Goal: Task Accomplishment & Management: Manage account settings

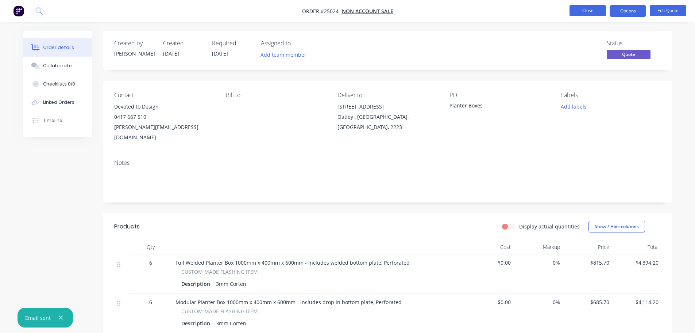
scroll to position [160, 0]
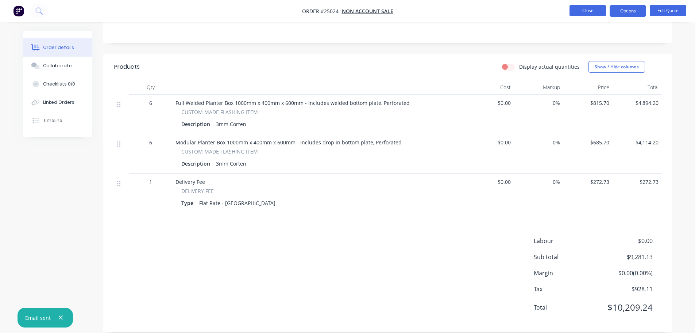
click at [579, 13] on button "Close" at bounding box center [588, 10] width 37 height 11
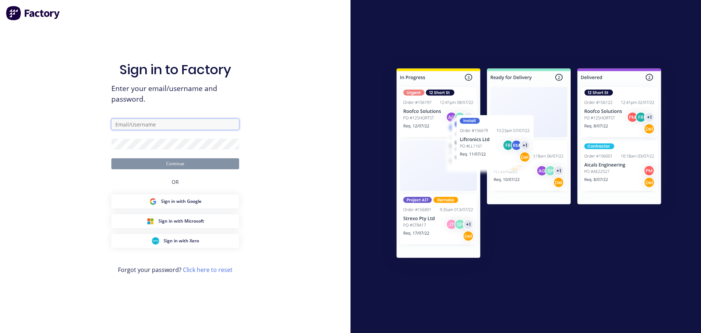
type input "[PERSON_NAME][EMAIL_ADDRESS][PERSON_NAME][DOMAIN_NAME]"
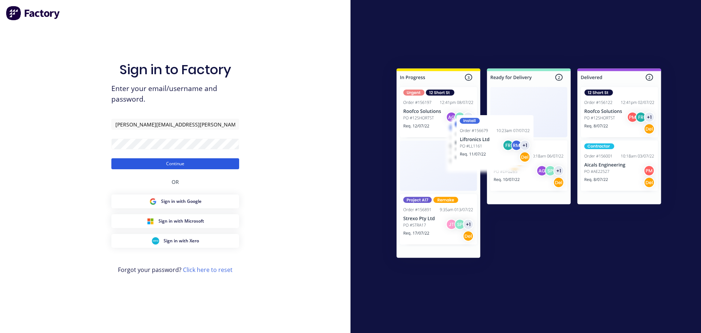
click at [175, 161] on button "Continue" at bounding box center [175, 163] width 128 height 11
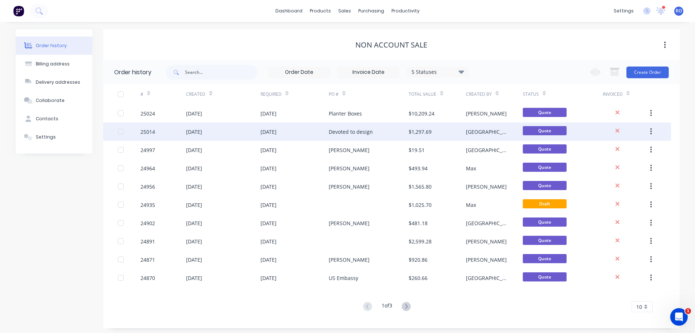
click at [350, 132] on div "Devoted to design" at bounding box center [351, 132] width 44 height 8
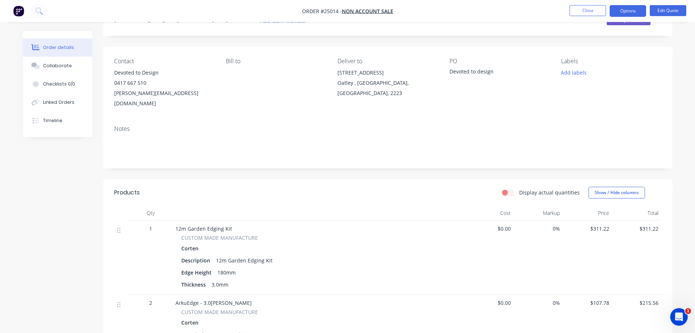
scroll to position [73, 0]
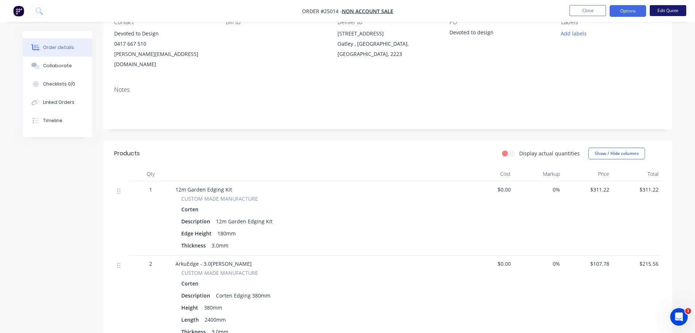
click at [664, 10] on button "Edit Quote" at bounding box center [668, 10] width 37 height 11
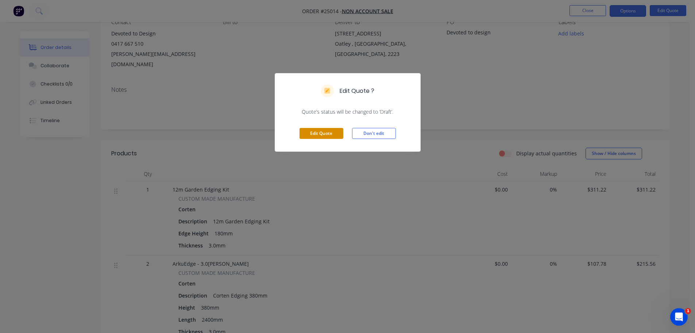
click at [339, 133] on button "Edit Quote" at bounding box center [322, 133] width 44 height 11
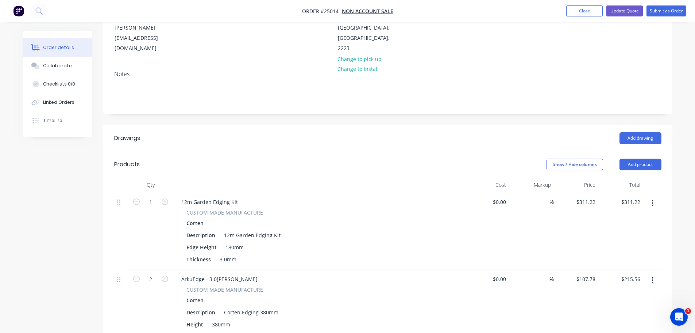
scroll to position [110, 0]
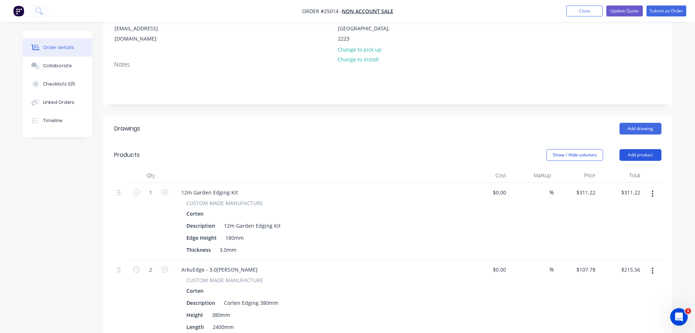
click at [649, 149] on button "Add product" at bounding box center [641, 155] width 42 height 12
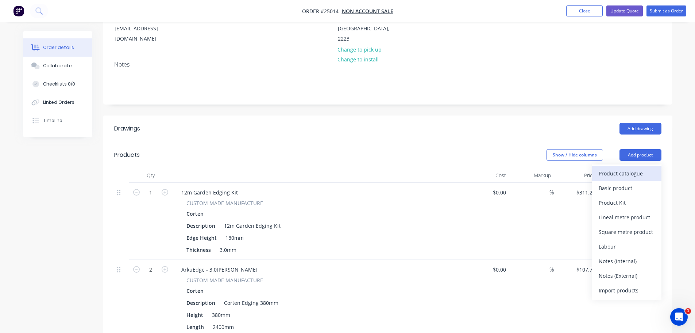
click at [623, 168] on div "Product catalogue" at bounding box center [627, 173] width 56 height 11
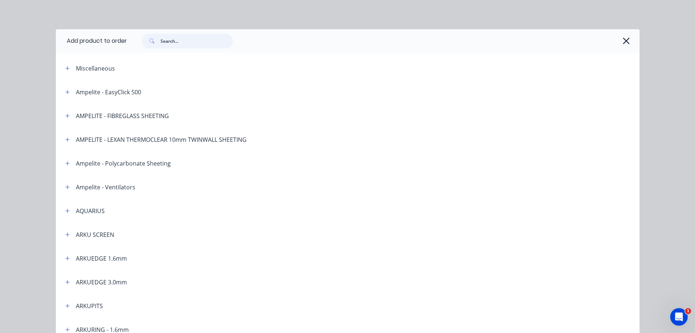
click at [186, 42] on input "text" at bounding box center [197, 41] width 72 height 15
type input "edging"
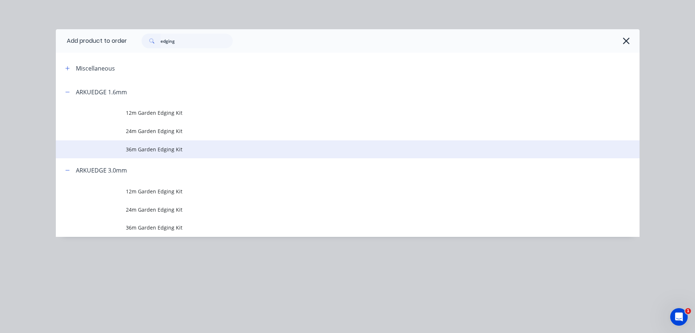
click at [159, 148] on span "36m Garden Edging Kit" at bounding box center [331, 149] width 411 height 8
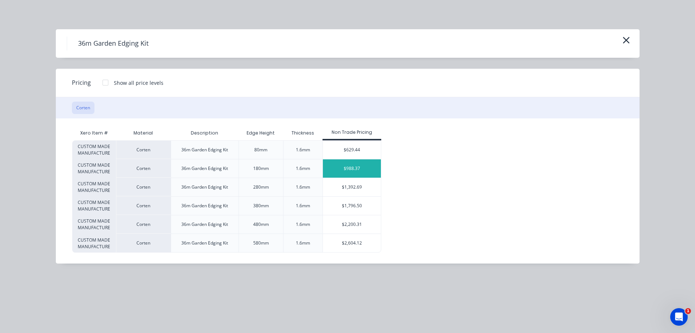
click at [345, 169] on div "$988.37" at bounding box center [352, 168] width 58 height 18
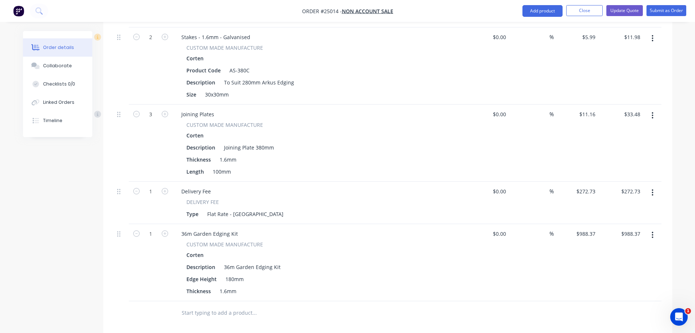
scroll to position [730, 0]
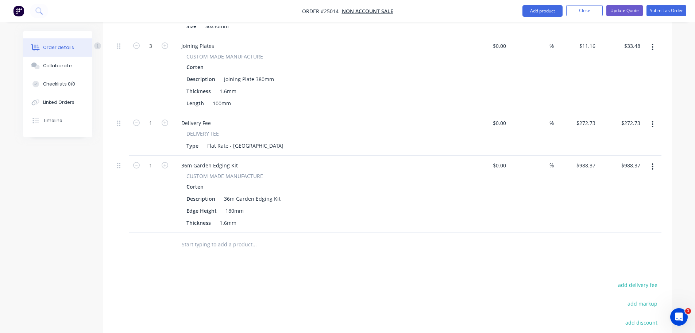
click at [650, 160] on button "button" at bounding box center [652, 166] width 17 height 13
click at [609, 224] on div "Delete" at bounding box center [627, 229] width 56 height 11
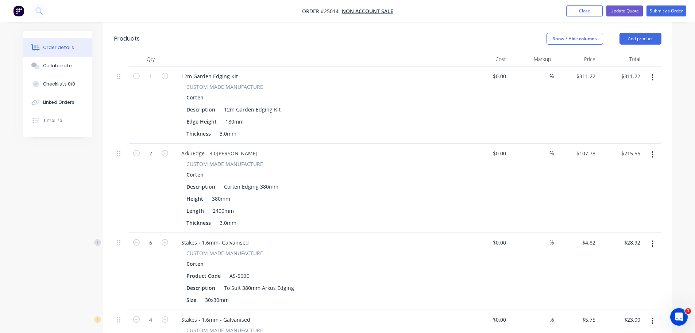
scroll to position [219, 0]
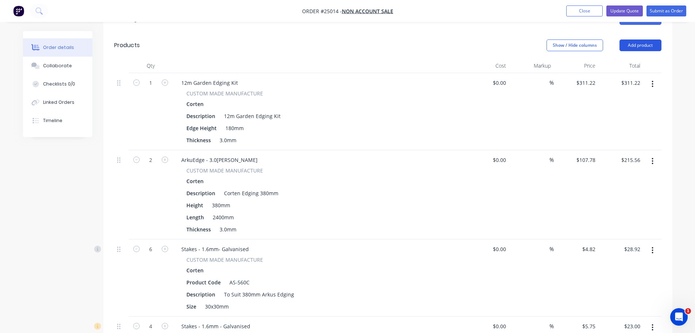
click at [641, 39] on button "Add product" at bounding box center [641, 45] width 42 height 12
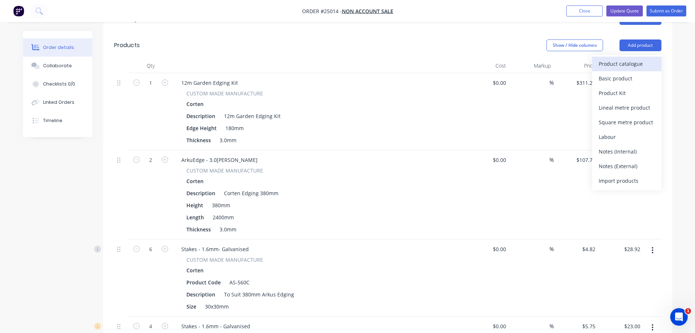
click at [614, 58] on div "Product catalogue" at bounding box center [627, 63] width 56 height 11
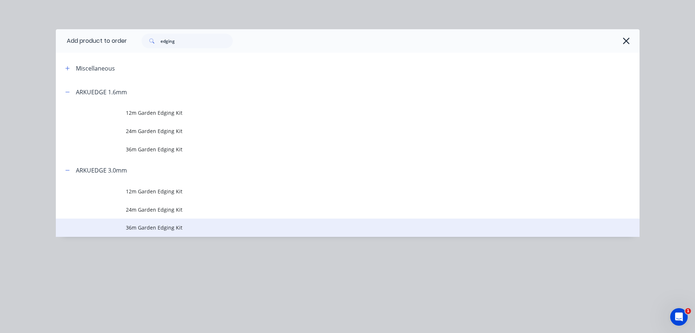
click at [158, 224] on span "36m Garden Edging Kit" at bounding box center [331, 227] width 411 height 8
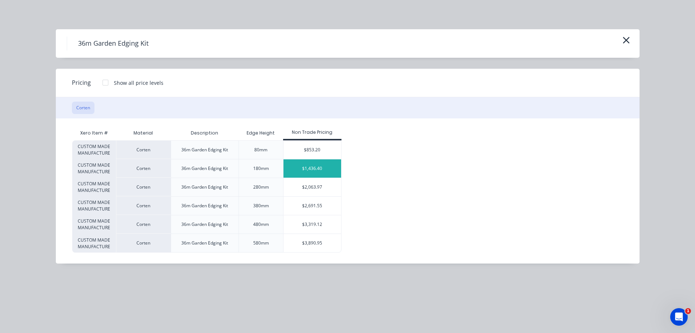
click at [314, 169] on div "$1,436.40" at bounding box center [313, 168] width 58 height 18
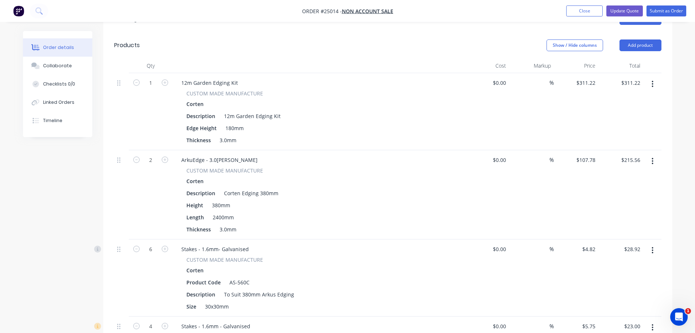
click at [652, 32] on header "Products Show / Hide columns Add product" at bounding box center [387, 45] width 569 height 26
click at [651, 39] on button "Add product" at bounding box center [641, 45] width 42 height 12
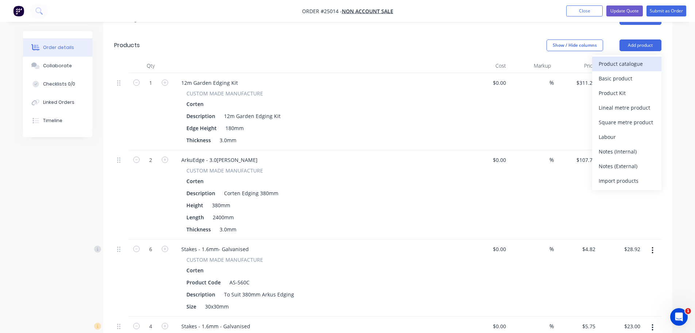
click at [625, 58] on div "Product catalogue" at bounding box center [627, 63] width 56 height 11
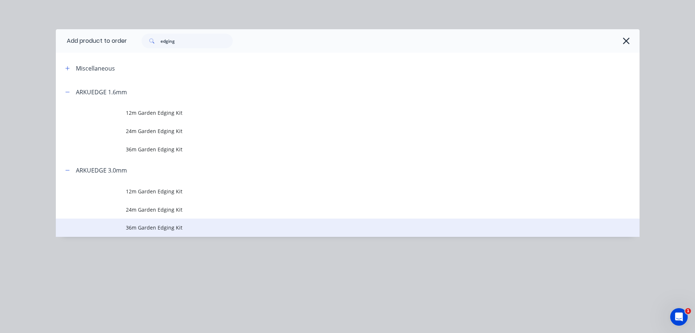
click at [177, 228] on span "36m Garden Edging Kit" at bounding box center [331, 227] width 411 height 8
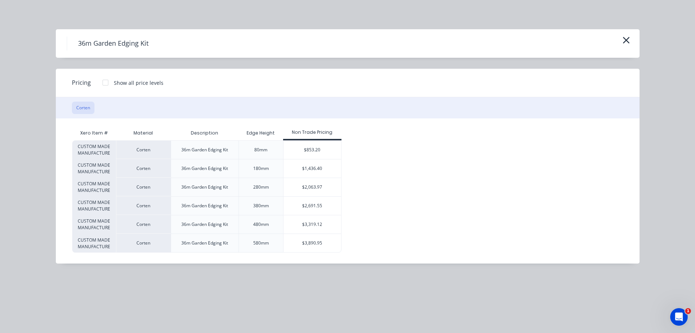
click at [105, 83] on div at bounding box center [105, 82] width 15 height 15
click at [359, 165] on div "$933.66" at bounding box center [366, 168] width 49 height 18
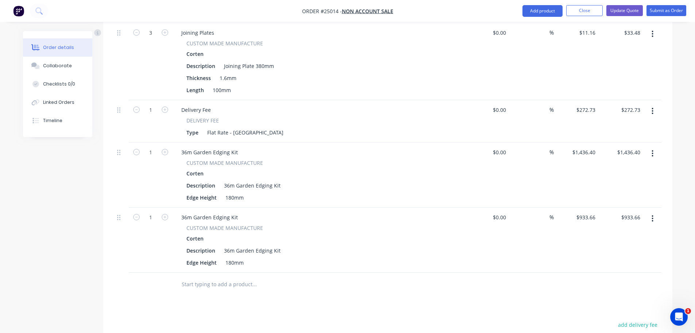
scroll to position [726, 0]
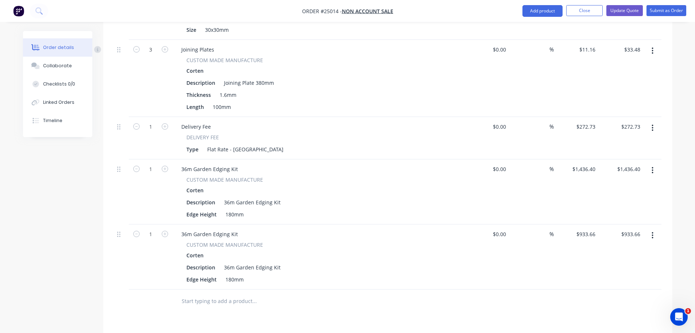
click at [655, 164] on button "button" at bounding box center [652, 170] width 17 height 13
click at [624, 228] on div "Delete" at bounding box center [627, 233] width 56 height 11
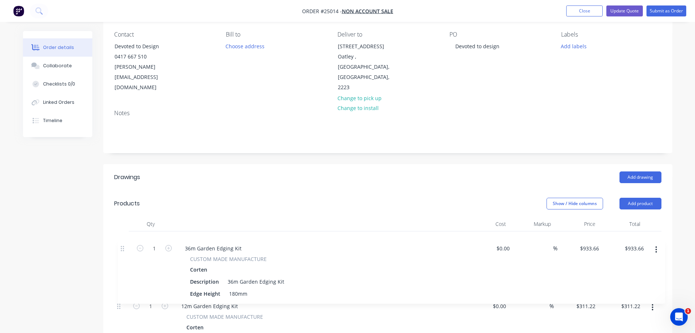
scroll to position [64, 0]
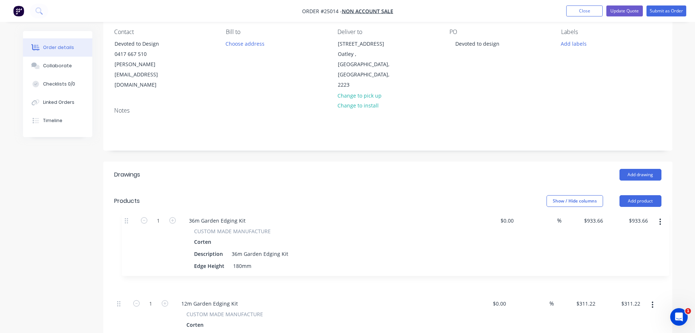
drag, startPoint x: 120, startPoint y: 150, endPoint x: 128, endPoint y: 218, distance: 68.3
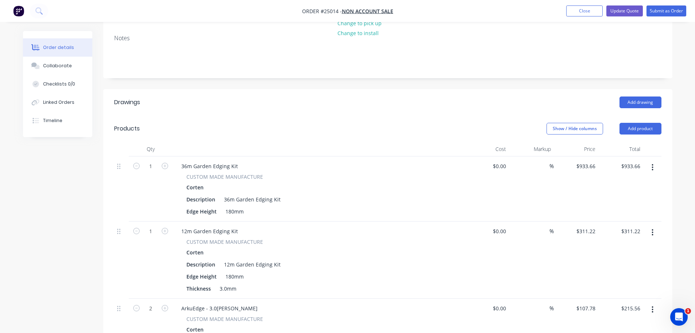
scroll to position [137, 0]
click at [638, 122] on button "Add product" at bounding box center [641, 128] width 42 height 12
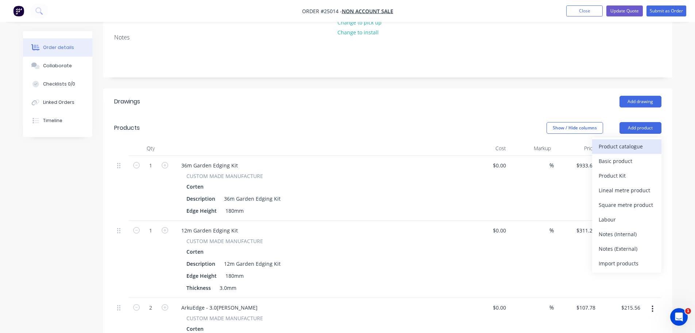
click at [628, 141] on div "Product catalogue" at bounding box center [627, 146] width 56 height 11
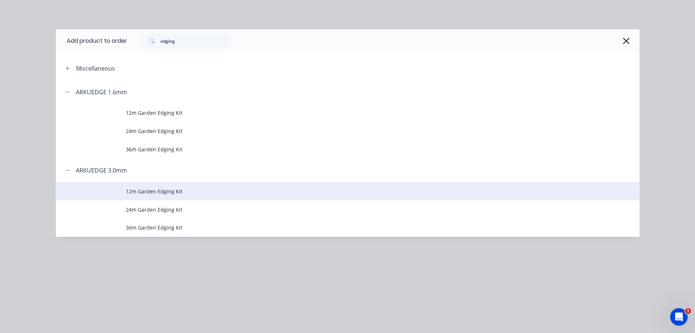
click at [159, 187] on span "12m Garden Edging Kit" at bounding box center [331, 191] width 411 height 8
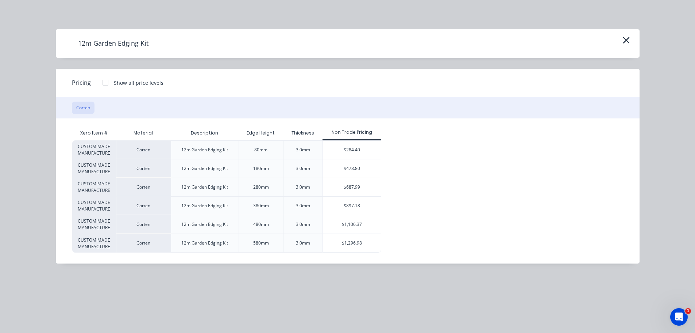
click at [101, 87] on div at bounding box center [105, 82] width 15 height 15
click at [627, 41] on icon "button" at bounding box center [626, 40] width 7 height 7
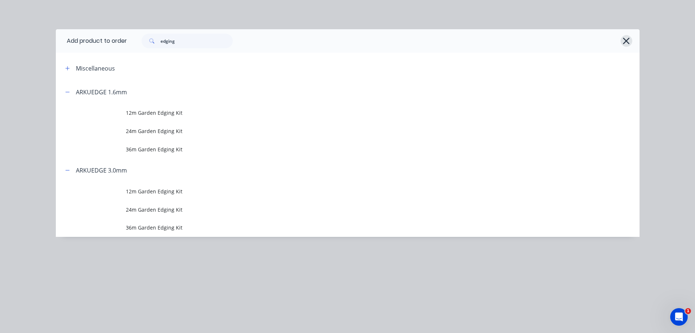
click at [627, 42] on icon "button" at bounding box center [626, 41] width 7 height 7
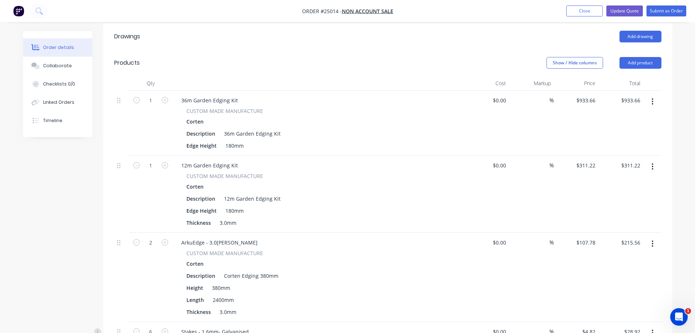
scroll to position [210, 0]
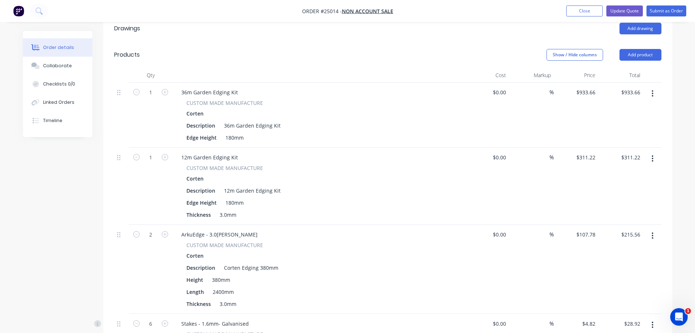
click at [652, 154] on icon "button" at bounding box center [653, 158] width 2 height 8
click at [610, 216] on div "Delete" at bounding box center [627, 221] width 56 height 11
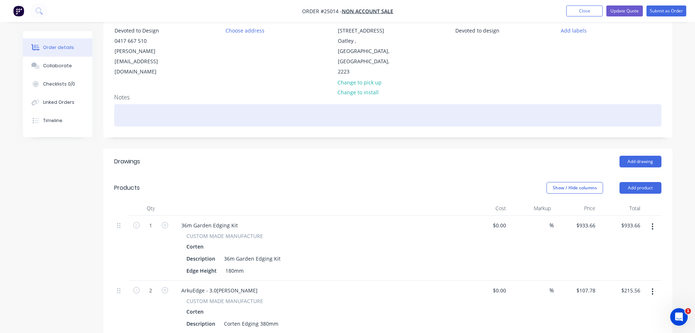
scroll to position [64, 0]
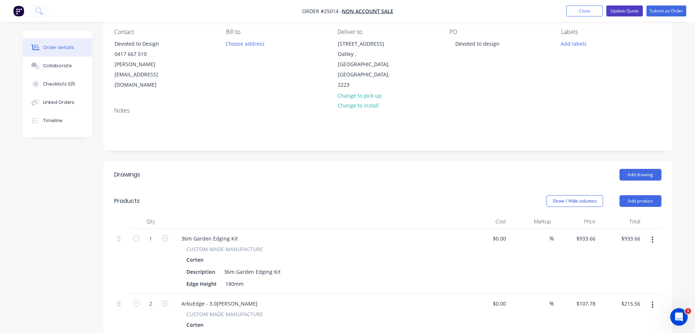
click at [632, 11] on button "Update Quote" at bounding box center [625, 10] width 37 height 11
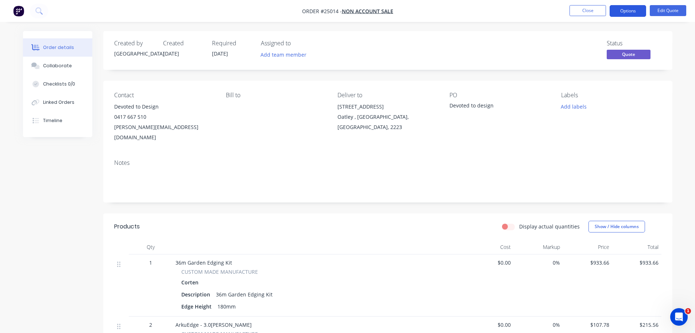
click at [626, 9] on button "Options" at bounding box center [628, 11] width 37 height 12
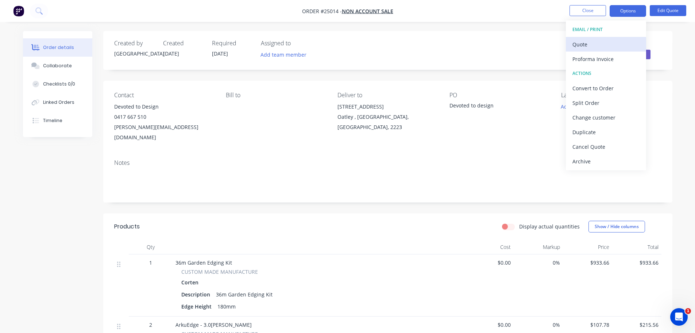
click at [585, 46] on div "Quote" at bounding box center [606, 44] width 67 height 11
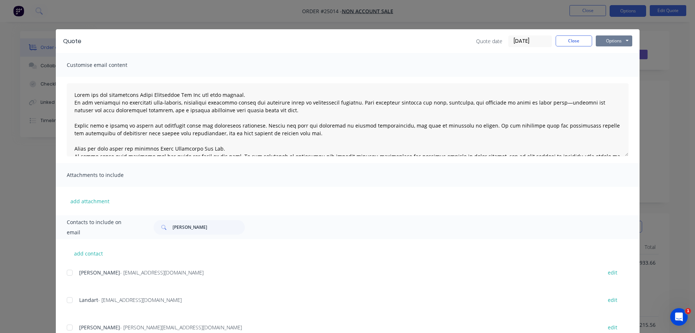
click at [619, 39] on button "Options" at bounding box center [614, 40] width 37 height 11
click at [612, 53] on button "Preview" at bounding box center [619, 54] width 47 height 12
click at [576, 45] on button "Close" at bounding box center [574, 40] width 37 height 11
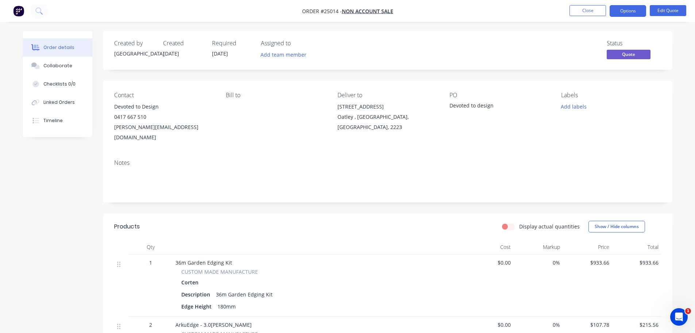
click at [584, 17] on nav "Order #25014 - NON ACCOUNT SALE Close Options Edit Quote" at bounding box center [347, 11] width 695 height 22
click at [584, 14] on button "Close" at bounding box center [588, 10] width 37 height 11
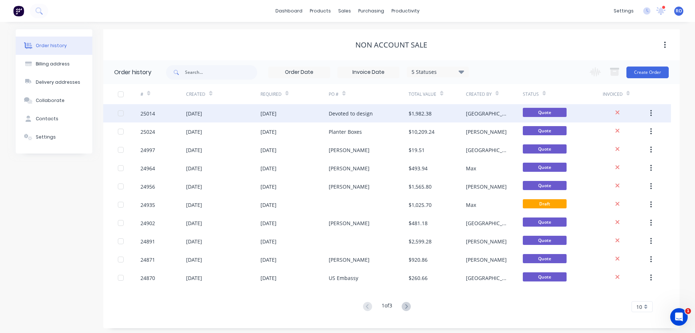
click at [359, 115] on div "Devoted to design" at bounding box center [351, 114] width 44 height 8
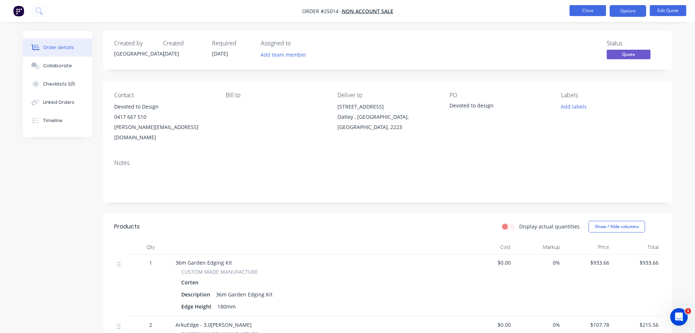
click at [580, 11] on button "Close" at bounding box center [588, 10] width 37 height 11
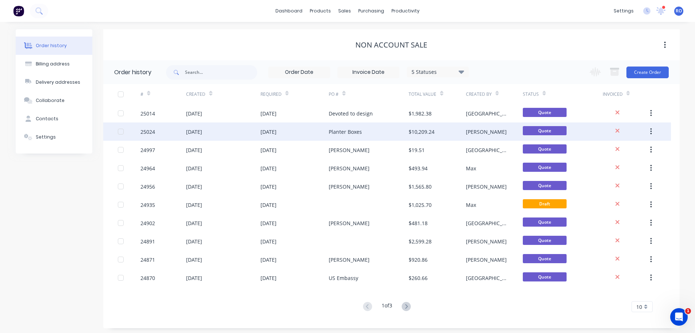
click at [393, 130] on div "Planter Boxes" at bounding box center [369, 131] width 80 height 18
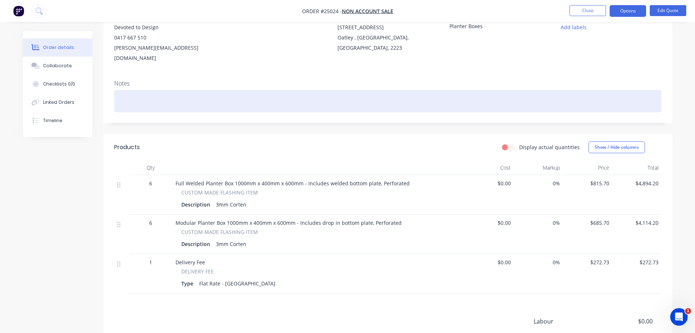
scroll to position [110, 0]
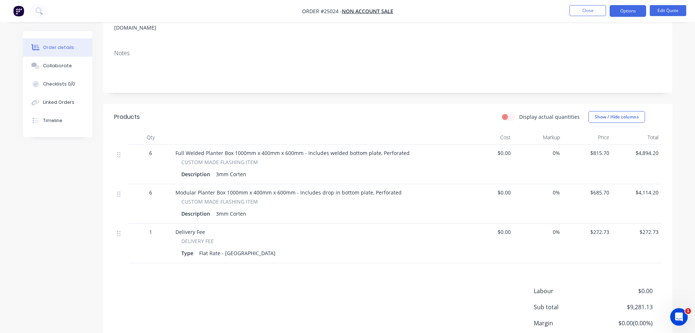
click at [596, 188] on span "$685.70" at bounding box center [587, 192] width 43 height 8
click at [601, 188] on span "$685.70" at bounding box center [587, 192] width 43 height 8
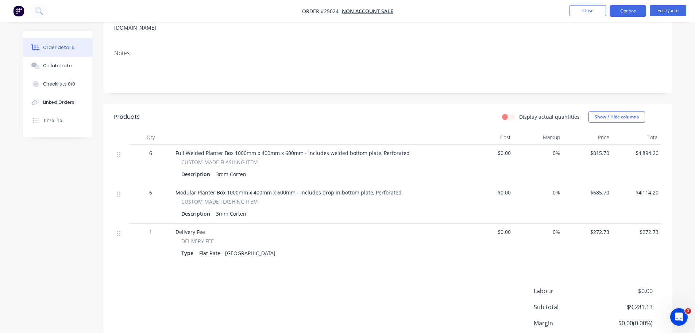
click at [295, 208] on div "Description 3mm Corten" at bounding box center [318, 213] width 274 height 11
click at [601, 188] on span "$685.70" at bounding box center [587, 192] width 43 height 8
click at [600, 188] on span "$685.70" at bounding box center [587, 192] width 43 height 8
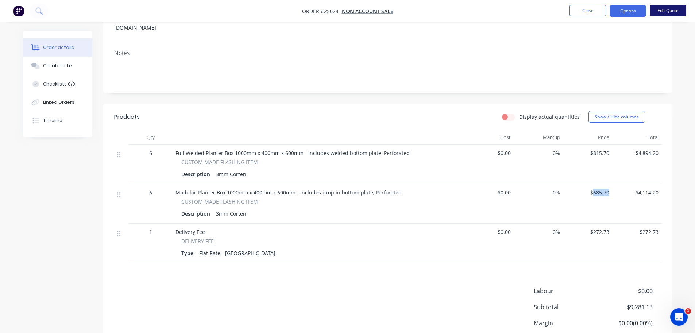
click at [669, 13] on button "Edit Quote" at bounding box center [668, 10] width 37 height 11
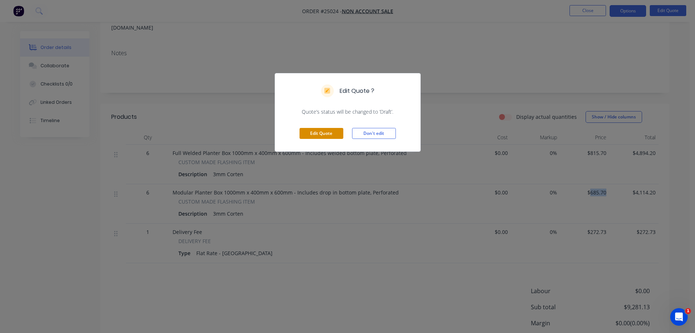
click at [331, 135] on button "Edit Quote" at bounding box center [322, 133] width 44 height 11
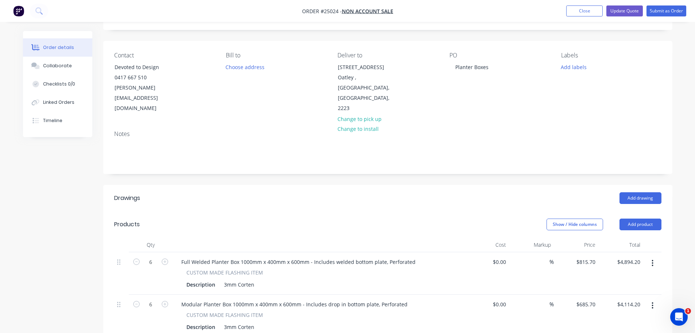
scroll to position [146, 0]
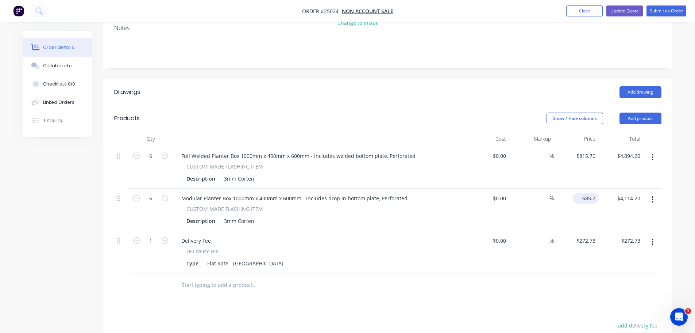
click at [587, 193] on input "685.7" at bounding box center [587, 198] width 23 height 11
click at [587, 193] on input "685.7" at bounding box center [590, 198] width 17 height 11
type input "$470.85"
type input "$2,825.10"
click at [591, 192] on div "$470.85 470.85" at bounding box center [576, 209] width 45 height 42
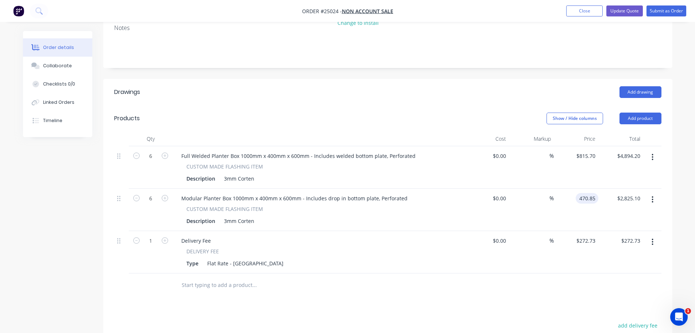
click at [585, 193] on input "470.85" at bounding box center [589, 198] width 20 height 11
click at [587, 193] on input "470.85" at bounding box center [589, 198] width 20 height 11
click at [589, 193] on input "470.85" at bounding box center [589, 198] width 20 height 11
click at [588, 193] on input "470.85" at bounding box center [589, 198] width 20 height 11
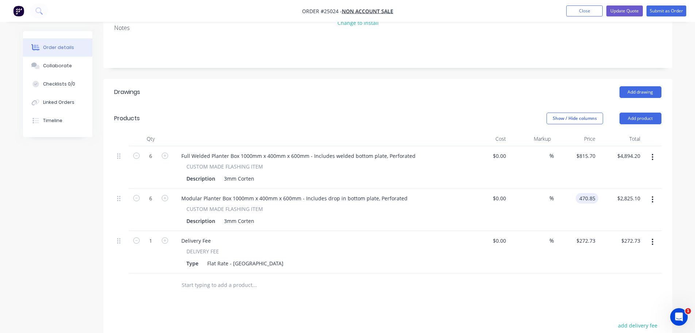
click at [583, 193] on input "470.85" at bounding box center [589, 198] width 20 height 11
click at [592, 193] on input "470.85" at bounding box center [589, 198] width 20 height 11
click at [595, 193] on input "470.85" at bounding box center [589, 198] width 20 height 11
click at [596, 193] on input "470.85" at bounding box center [589, 198] width 20 height 11
type input "$490.85"
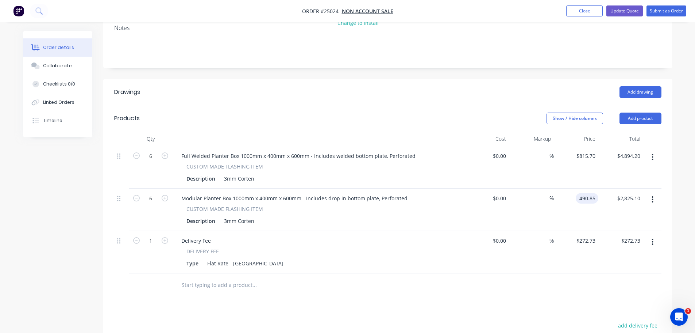
type input "$2,945.10"
click at [603, 192] on div "$2,945.10 $2,825.10" at bounding box center [621, 209] width 45 height 42
click at [588, 150] on input "815.7" at bounding box center [587, 155] width 23 height 11
type input "$815.70"
click at [539, 194] on div "%" at bounding box center [531, 209] width 45 height 42
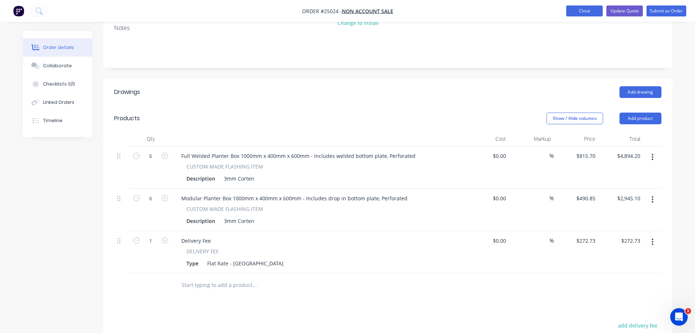
click at [582, 11] on button "Close" at bounding box center [584, 10] width 37 height 11
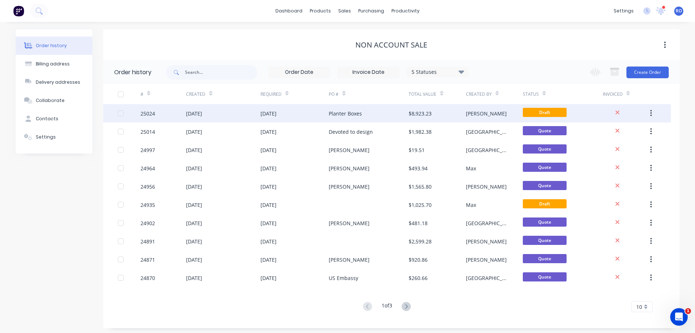
click at [381, 115] on div "Planter Boxes" at bounding box center [369, 113] width 80 height 18
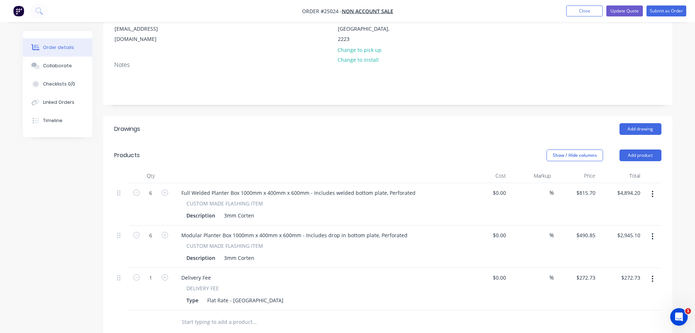
scroll to position [110, 0]
type input "490.85"
click at [592, 229] on input "490.85" at bounding box center [589, 234] width 20 height 11
type input "815.7"
type input "$490.85"
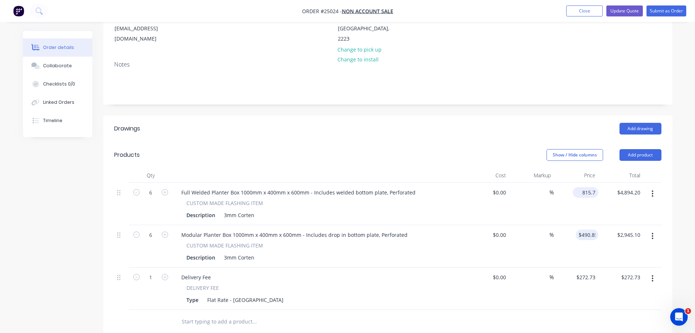
click at [591, 187] on input "815.7" at bounding box center [587, 192] width 23 height 11
click at [592, 187] on input "815.7" at bounding box center [590, 192] width 17 height 11
type input "$620.00"
type input "$3,720.00"
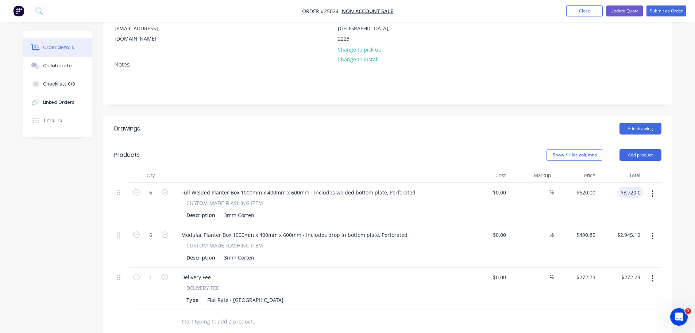
click at [594, 185] on div "$620.00 $620.00" at bounding box center [576, 204] width 45 height 42
click at [626, 11] on button "Update Quote" at bounding box center [625, 10] width 37 height 11
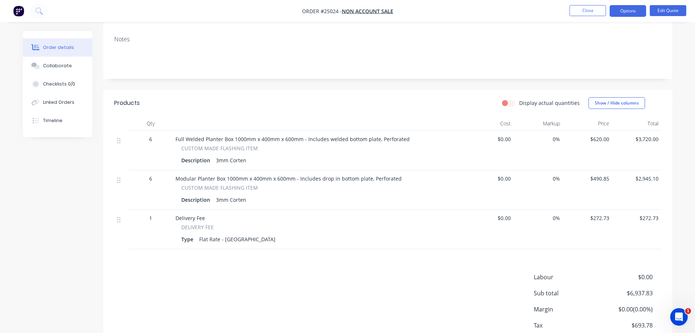
scroll to position [14, 0]
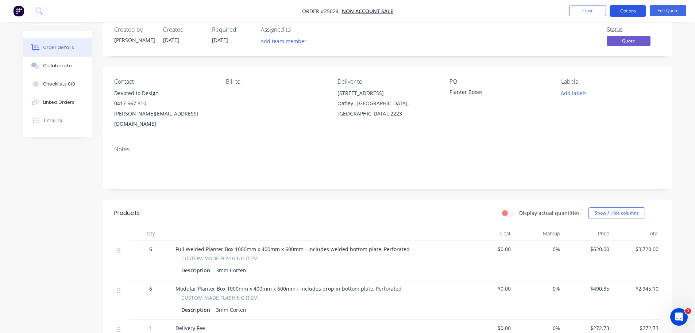
click at [641, 14] on button "Options" at bounding box center [628, 11] width 37 height 12
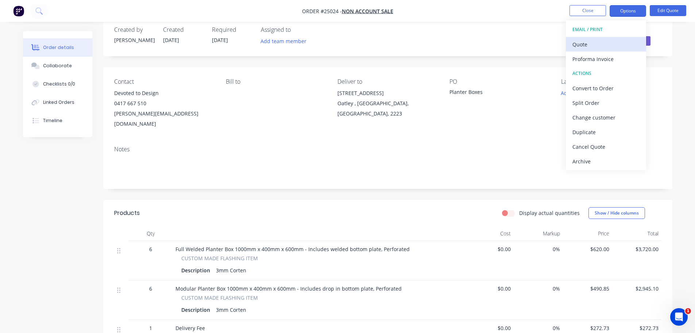
click at [596, 48] on div "Quote" at bounding box center [606, 44] width 67 height 11
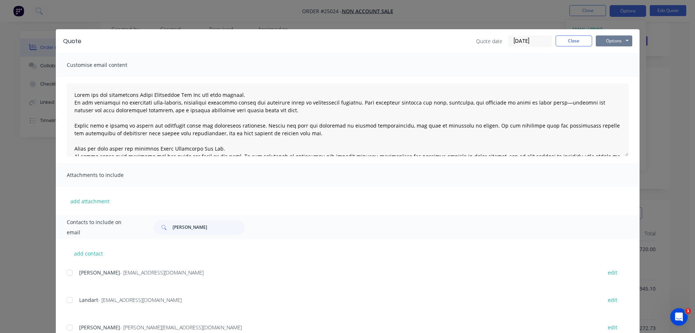
click at [606, 40] on button "Options" at bounding box center [614, 40] width 37 height 11
click at [512, 76] on div "Customise email content" at bounding box center [348, 65] width 584 height 24
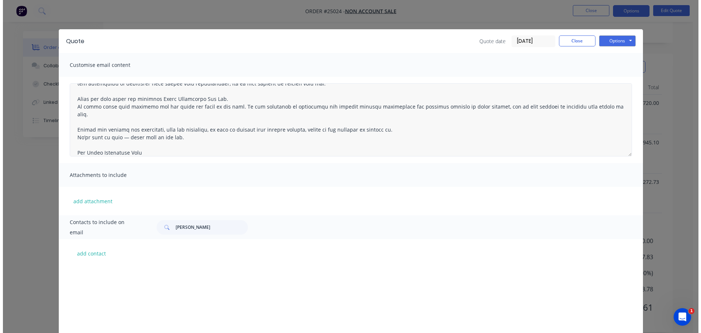
scroll to position [183, 0]
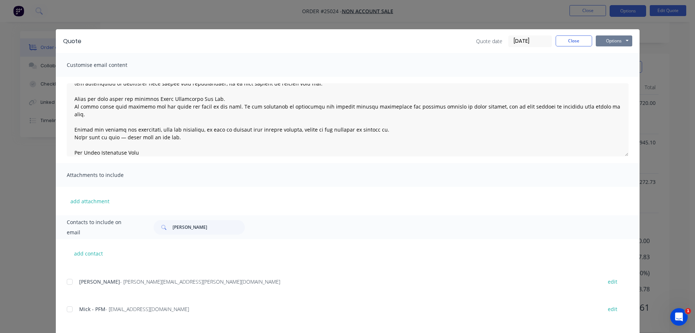
click at [608, 45] on button "Options" at bounding box center [614, 40] width 37 height 11
drag, startPoint x: 608, startPoint y: 75, endPoint x: 607, endPoint y: 51, distance: 23.8
click at [607, 51] on div "Preview Print Email" at bounding box center [619, 66] width 47 height 36
click at [607, 51] on button "Preview" at bounding box center [619, 54] width 47 height 12
click at [579, 42] on button "Close" at bounding box center [574, 40] width 37 height 11
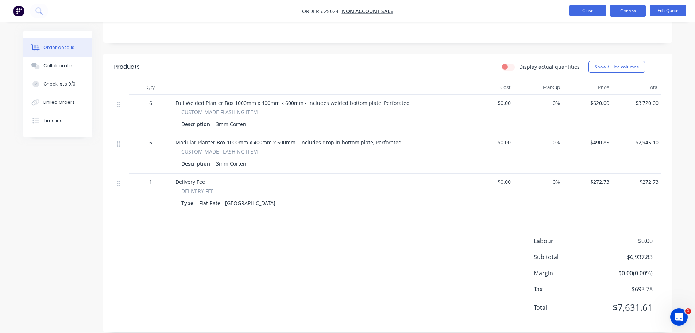
click at [588, 15] on button "Close" at bounding box center [588, 10] width 37 height 11
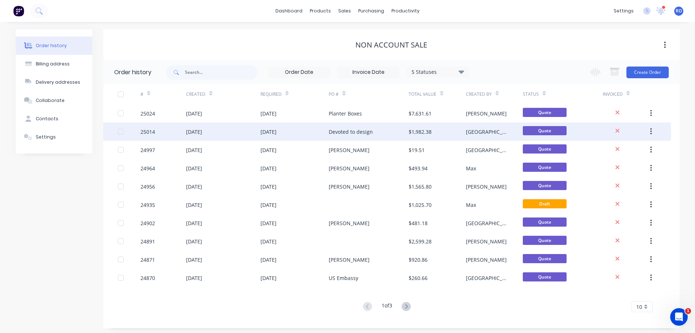
click at [343, 134] on div "Devoted to design" at bounding box center [351, 132] width 44 height 8
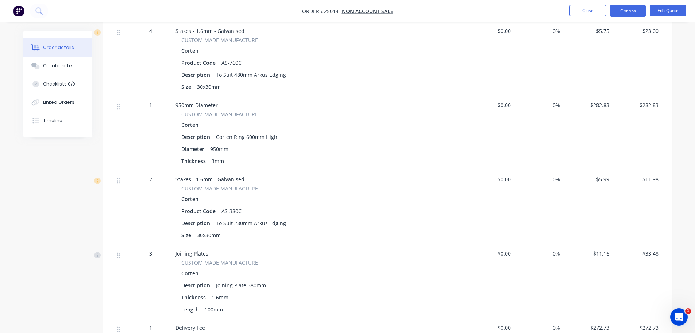
scroll to position [453, 0]
click at [620, 9] on button "Options" at bounding box center [628, 11] width 37 height 12
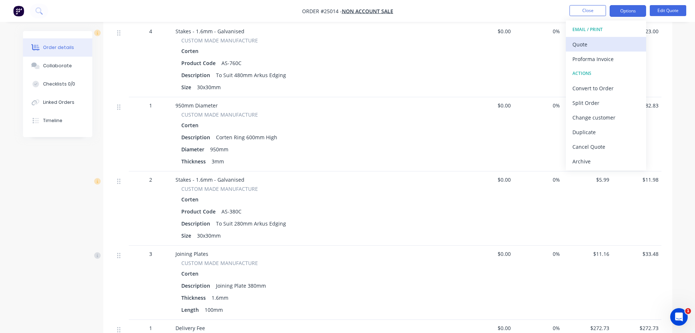
click at [603, 50] on button "Quote" at bounding box center [606, 44] width 80 height 15
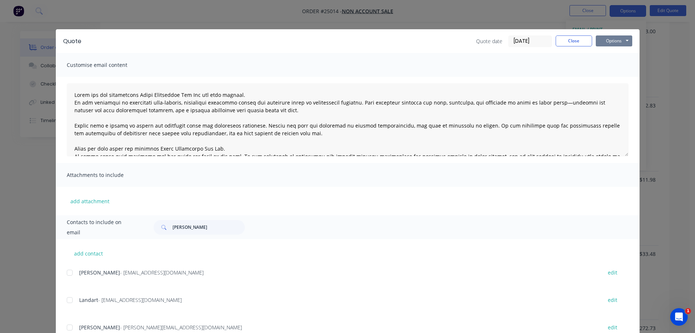
click at [607, 40] on button "Options" at bounding box center [614, 40] width 37 height 11
click at [609, 56] on button "Preview" at bounding box center [619, 54] width 47 height 12
click at [576, 38] on button "Close" at bounding box center [574, 40] width 37 height 11
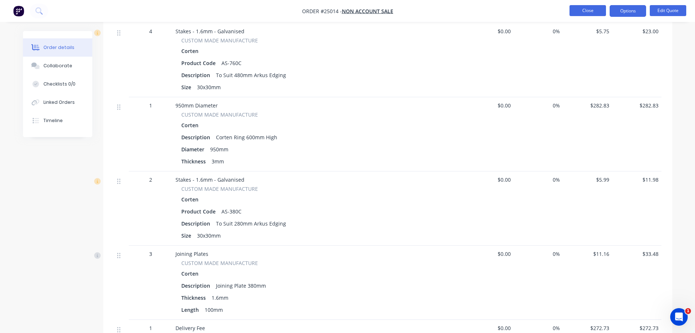
click at [584, 8] on button "Close" at bounding box center [588, 10] width 37 height 11
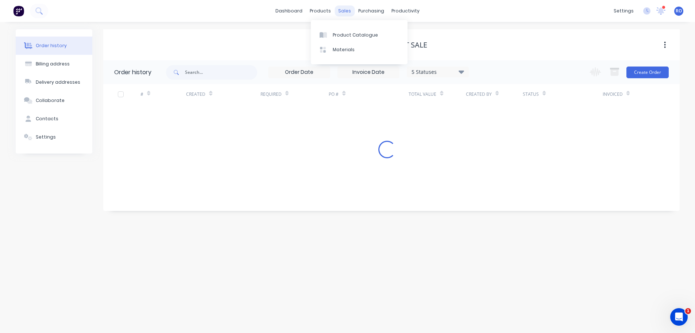
click at [348, 12] on div "sales" at bounding box center [345, 10] width 20 height 11
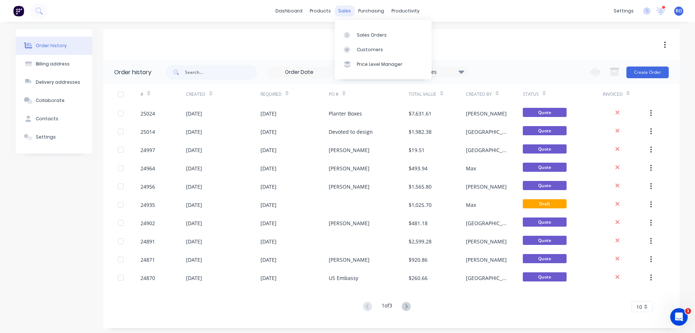
click at [341, 9] on div "sales" at bounding box center [345, 10] width 20 height 11
click at [365, 37] on div "Sales Orders" at bounding box center [372, 35] width 30 height 7
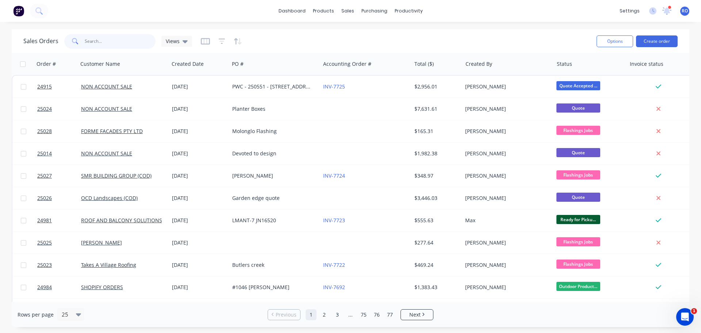
click at [111, 42] on input "text" at bounding box center [120, 41] width 71 height 15
type input "0456176910"
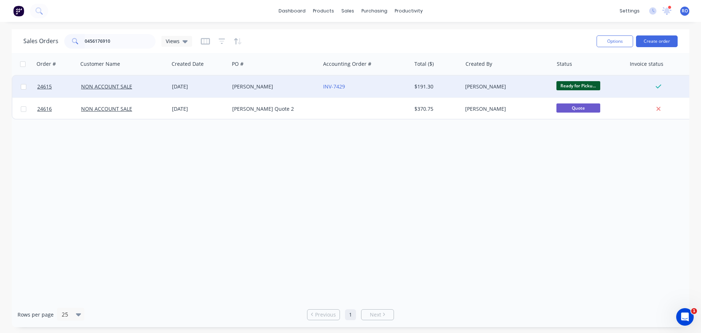
click at [139, 85] on div "NON ACCOUNT SALE" at bounding box center [121, 86] width 81 height 7
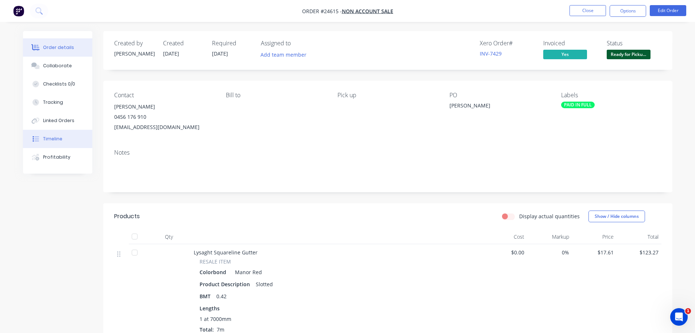
click at [62, 138] on button "Timeline" at bounding box center [57, 139] width 69 height 18
